Goal: Transaction & Acquisition: Register for event/course

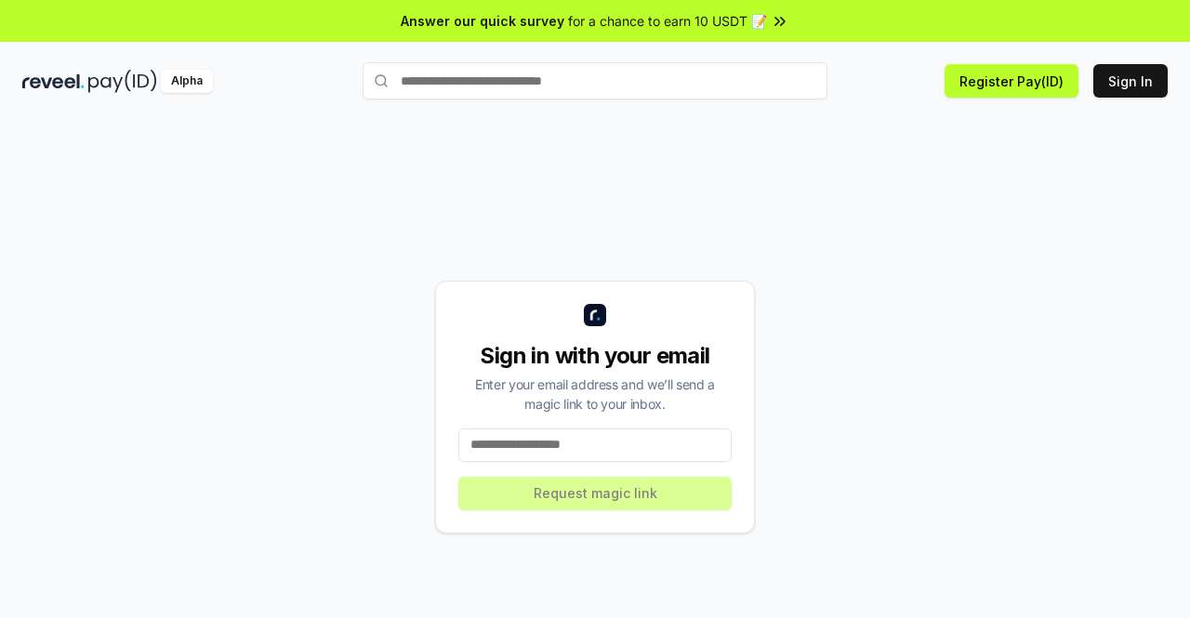
click at [625, 444] on input at bounding box center [594, 445] width 273 height 33
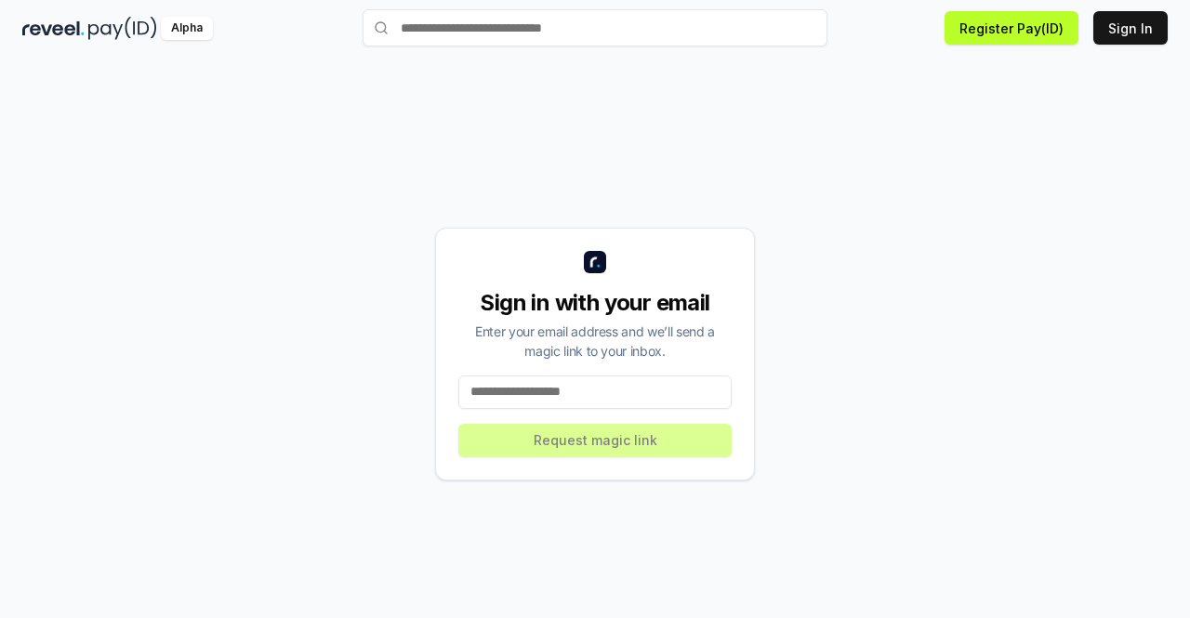
click at [645, 396] on input at bounding box center [594, 392] width 273 height 33
click at [1048, 33] on button "Register Pay(ID)" at bounding box center [1012, 27] width 134 height 33
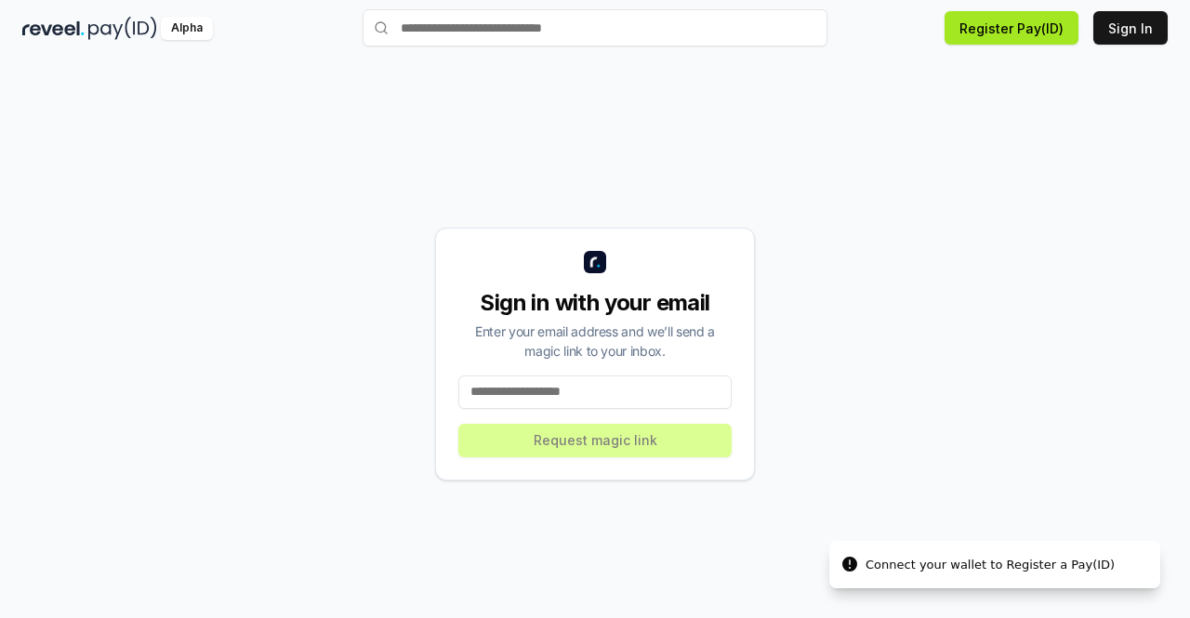
click at [967, 30] on button "Register Pay(ID)" at bounding box center [1012, 27] width 134 height 33
click at [1008, 551] on li "Connect your wallet to Register a Pay(ID)" at bounding box center [994, 565] width 331 height 48
click at [991, 574] on li "Connect your wallet to Register a Pay(ID)" at bounding box center [994, 565] width 331 height 48
click at [195, 30] on div "Alpha" at bounding box center [187, 28] width 52 height 23
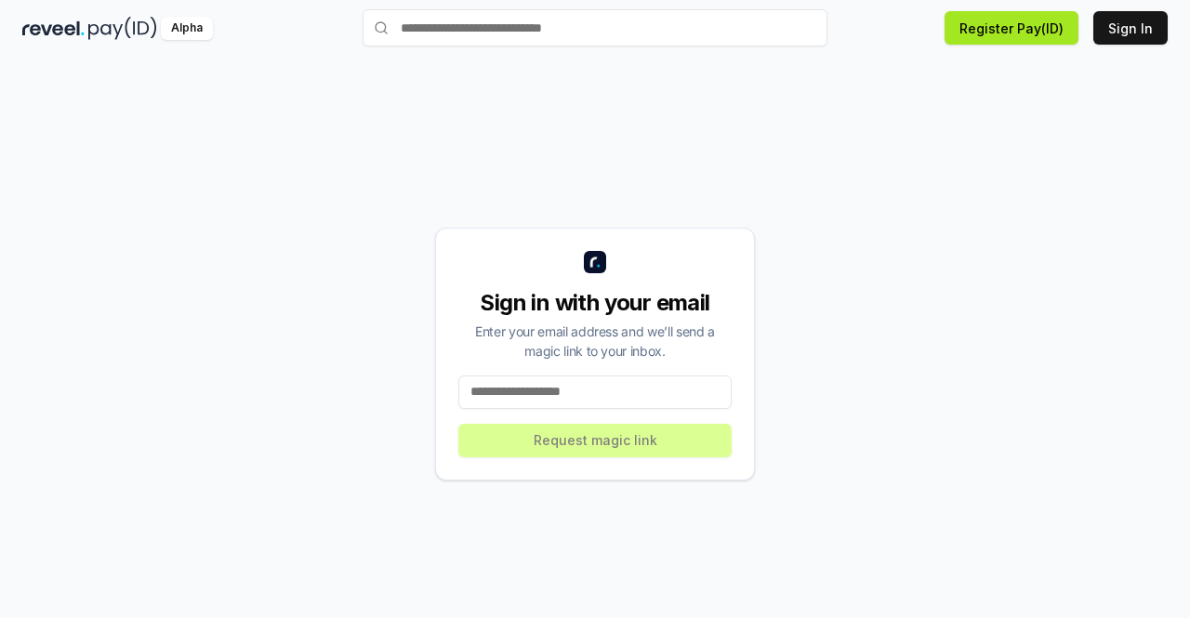
click at [1063, 31] on button "Register Pay(ID)" at bounding box center [1012, 27] width 134 height 33
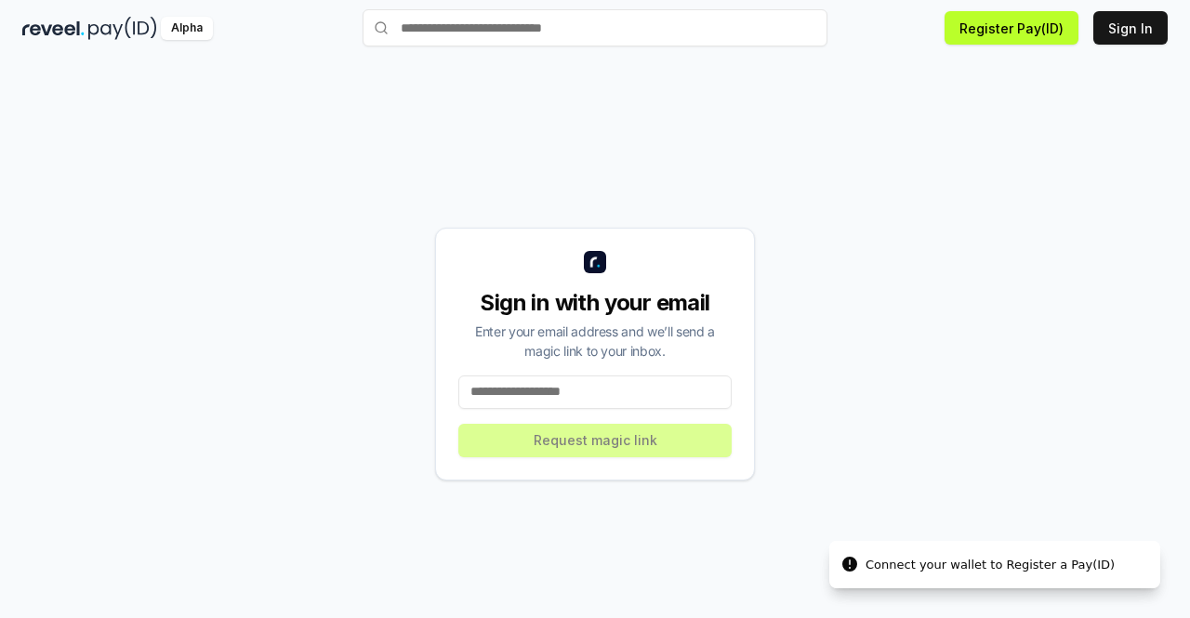
drag, startPoint x: 870, startPoint y: 597, endPoint x: 847, endPoint y: 552, distance: 50.3
click at [870, 596] on div "Sign in with your email Enter your email address and we’ll send a magic link to…" at bounding box center [595, 353] width 1146 height 529
click at [847, 552] on li "Connect your wallet to Register a Pay(ID)" at bounding box center [994, 565] width 331 height 48
click at [531, 400] on input at bounding box center [594, 392] width 273 height 33
click at [538, 395] on input at bounding box center [594, 392] width 273 height 33
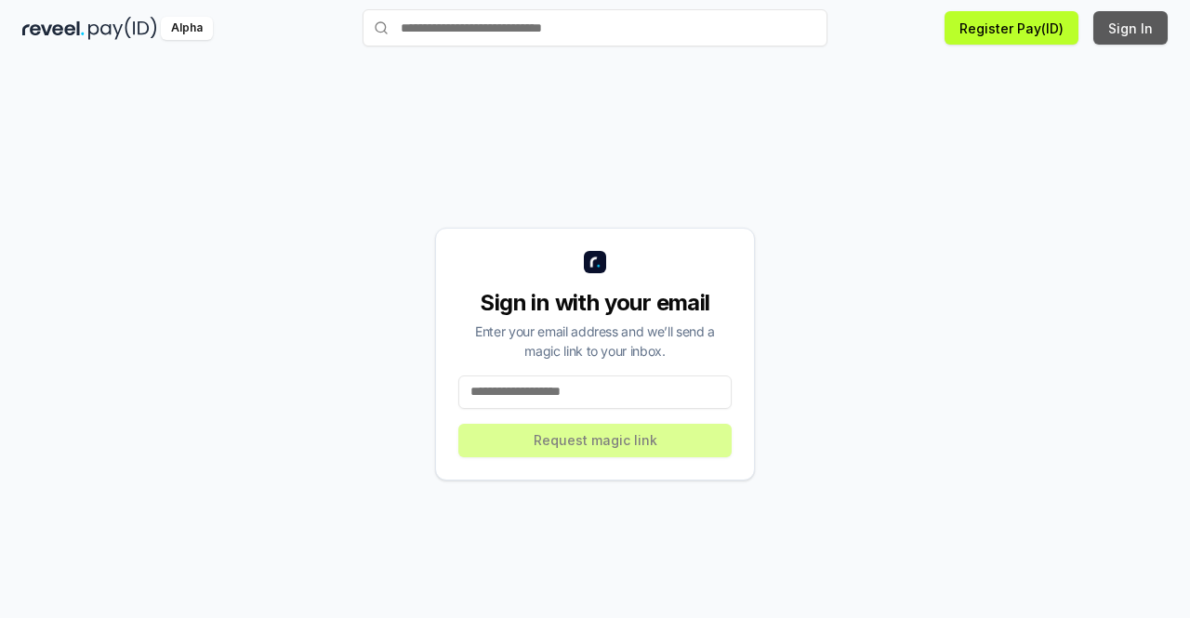
click at [1120, 20] on button "Sign In" at bounding box center [1131, 27] width 74 height 33
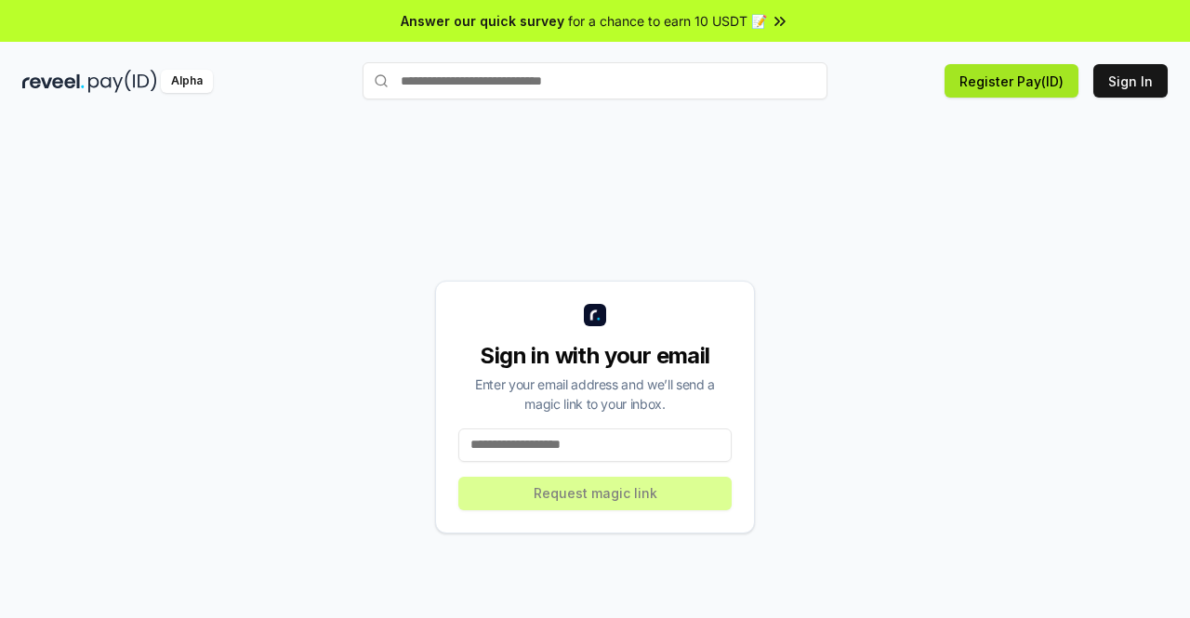
click at [1004, 92] on button "Register Pay(ID)" at bounding box center [1012, 80] width 134 height 33
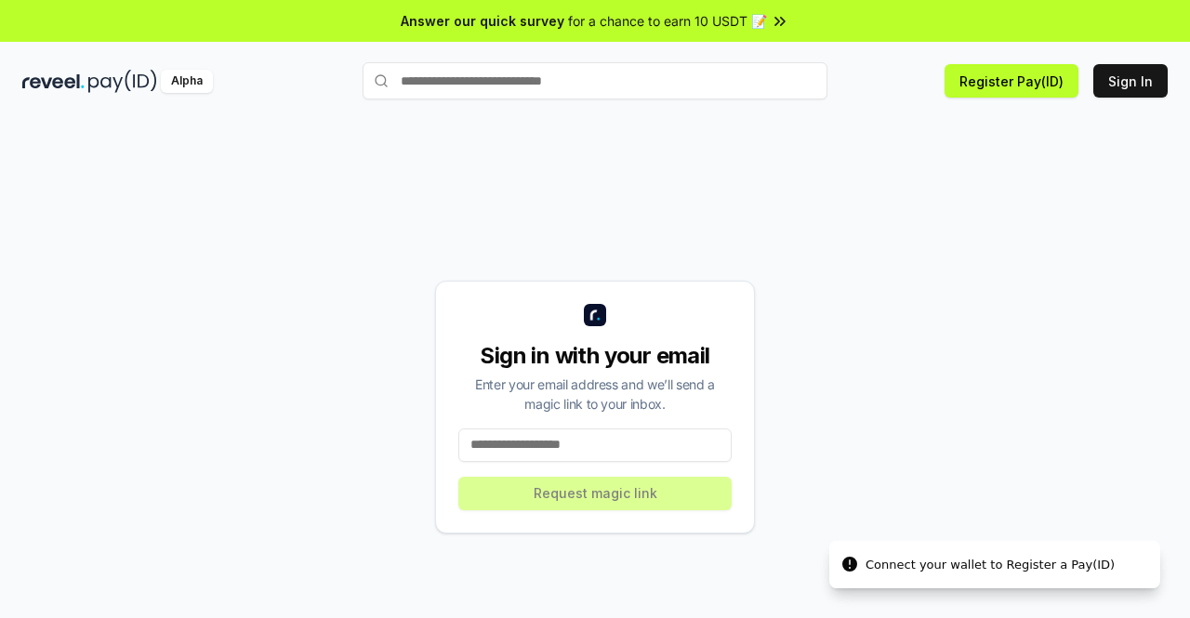
click at [521, 88] on input "text" at bounding box center [595, 80] width 465 height 37
click at [576, 446] on input at bounding box center [594, 445] width 273 height 33
paste input "**********"
type input "**********"
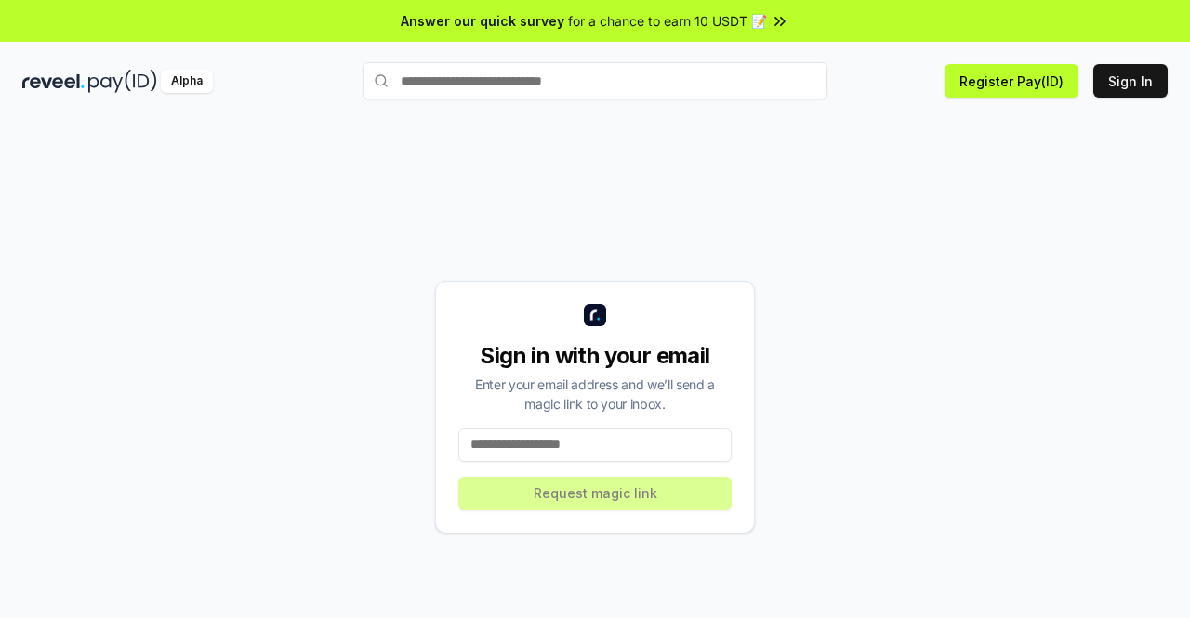
click at [97, 61] on div "Alpha Register Pay(ID) Sign In" at bounding box center [595, 81] width 1190 height 48
click at [79, 73] on img at bounding box center [53, 81] width 62 height 23
click at [492, 89] on input "text" at bounding box center [595, 80] width 465 height 37
